Goal: Task Accomplishment & Management: Manage account settings

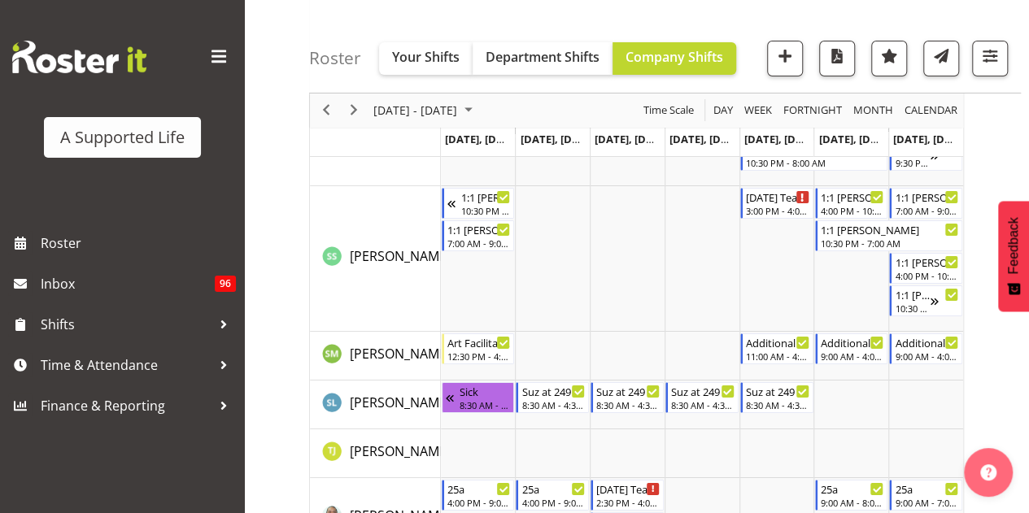
scroll to position [9045, 0]
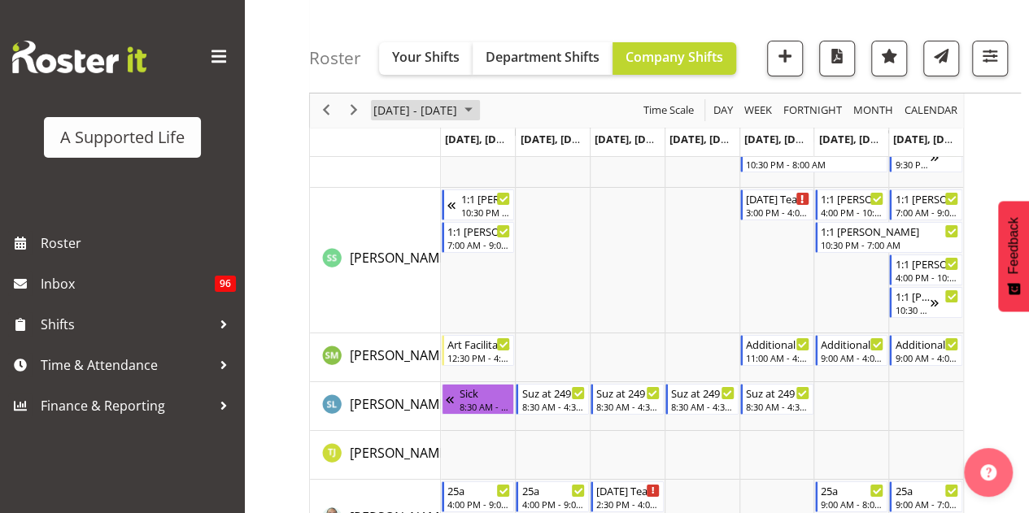
click at [447, 111] on span "[DATE] - [DATE]" at bounding box center [415, 111] width 87 height 20
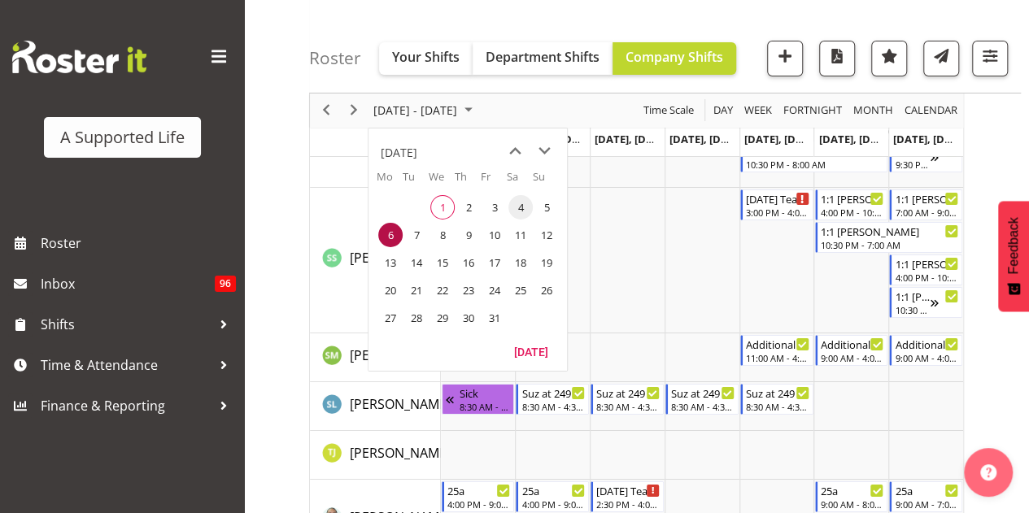
click at [517, 203] on span "4" at bounding box center [520, 207] width 24 height 24
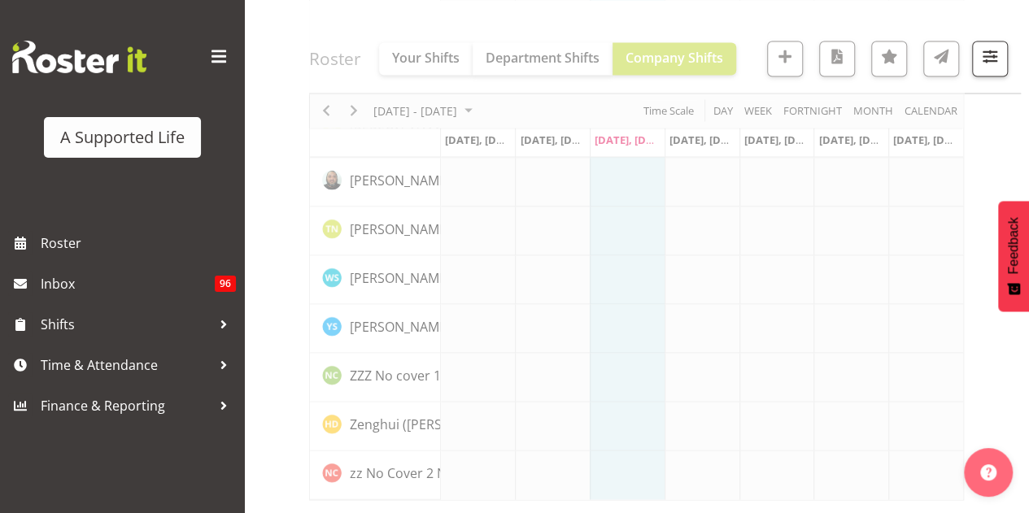
scroll to position [4656, 0]
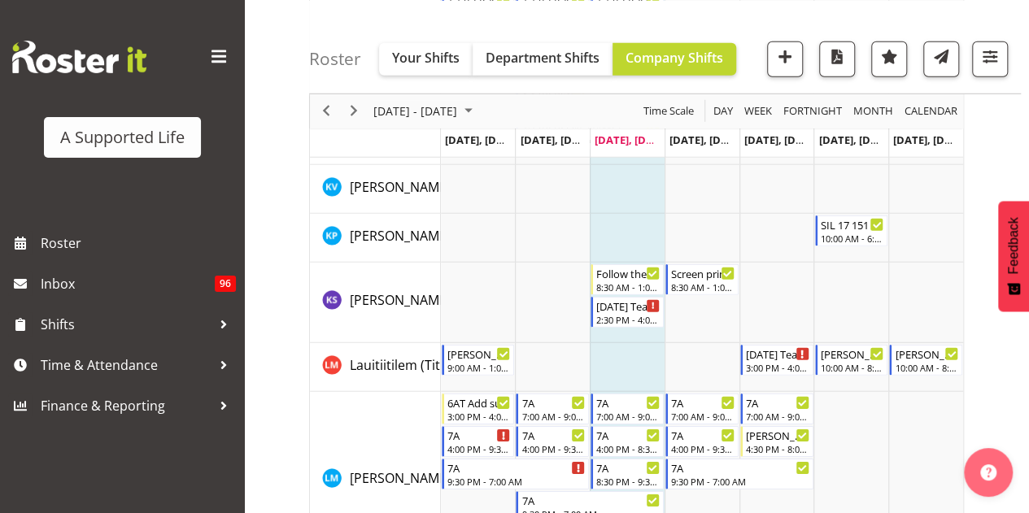
scroll to position [5378, 0]
click at [379, 370] on span "Lauitiitilem (Titi) Maiai" at bounding box center [416, 364] width 133 height 18
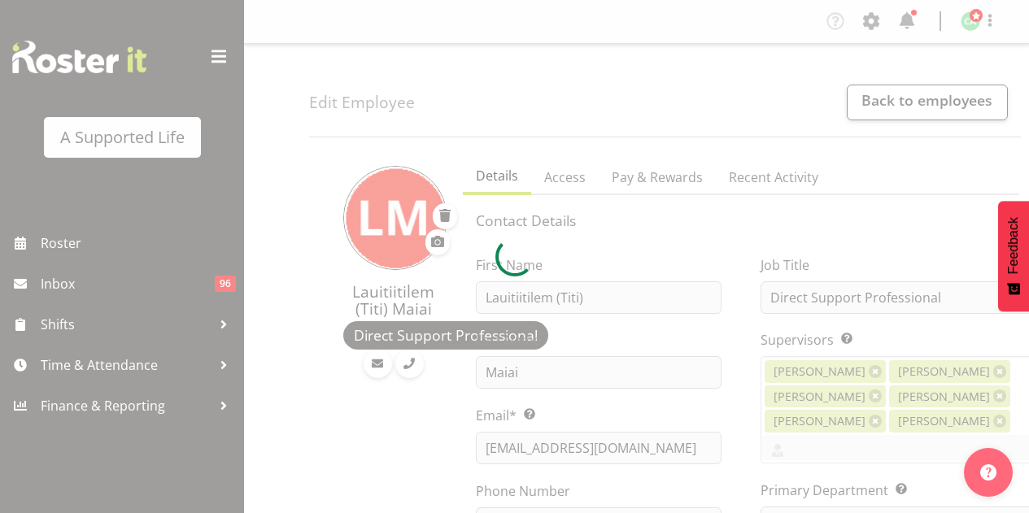
select select "TimelineWeek"
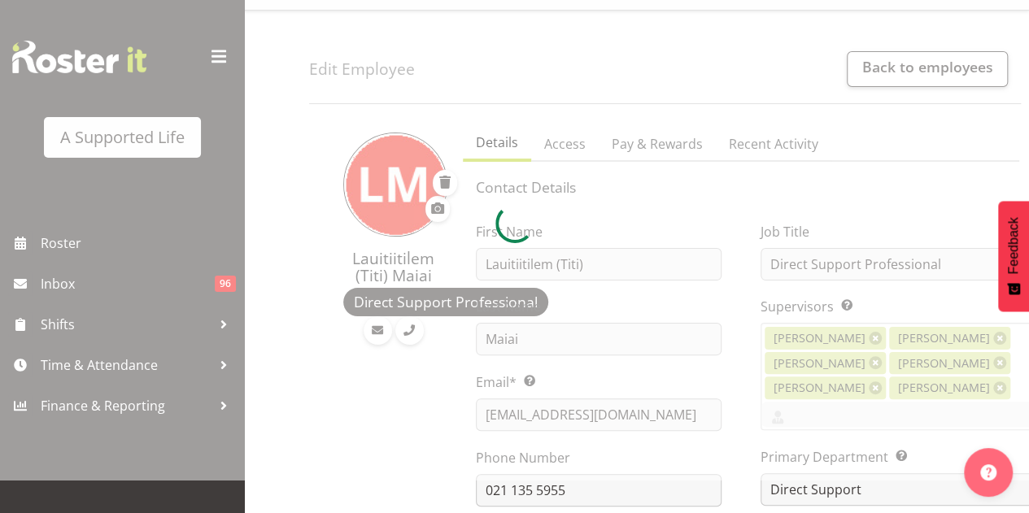
scroll to position [29, 0]
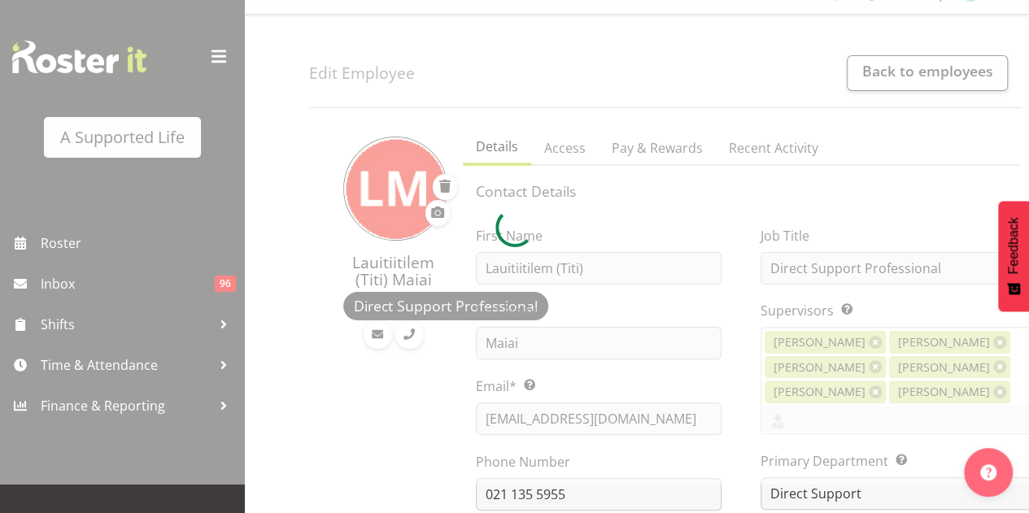
select select "959"
